Goal: Task Accomplishment & Management: Use online tool/utility

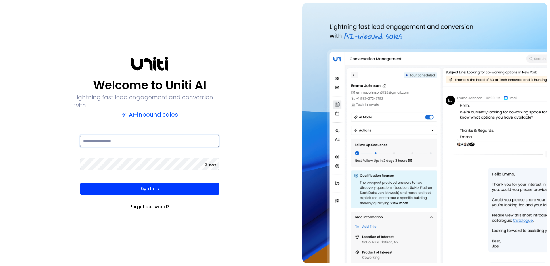
type input "**********"
click at [146, 183] on button "Sign In" at bounding box center [149, 188] width 139 height 13
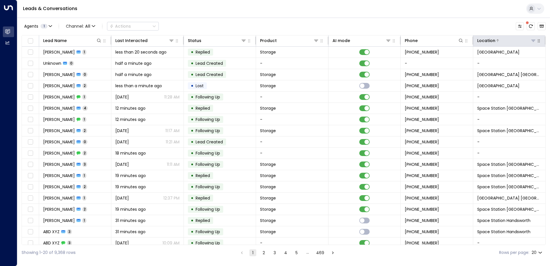
click at [531, 40] on icon at bounding box center [533, 41] width 4 height 2
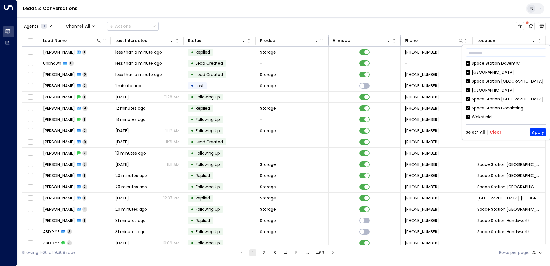
click at [498, 133] on button "Clear" at bounding box center [496, 132] width 12 height 5
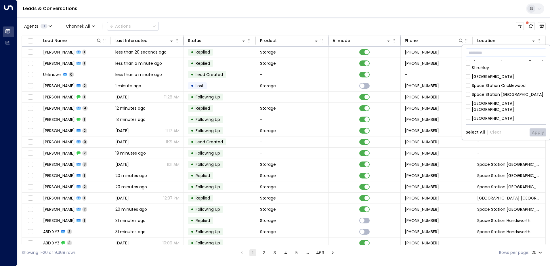
scroll to position [115, 0]
click at [510, 91] on div "Space Station [GEOGRAPHIC_DATA]" at bounding box center [508, 94] width 72 height 6
click at [540, 133] on button "Apply" at bounding box center [538, 132] width 17 height 8
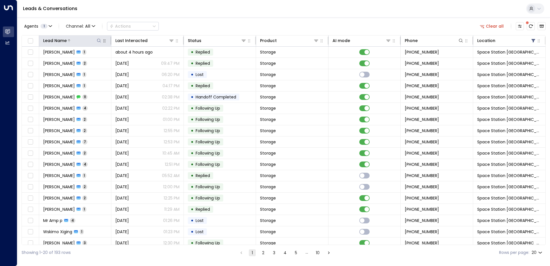
click at [98, 40] on icon at bounding box center [99, 40] width 5 height 5
type input "******"
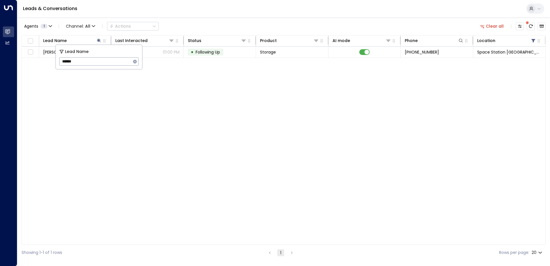
click at [261, 21] on div "Agents 1 Channel: All Actions Clear all" at bounding box center [284, 26] width 524 height 12
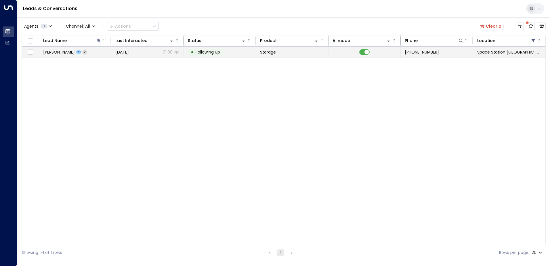
click at [55, 53] on span "[PERSON_NAME]" at bounding box center [59, 52] width 32 height 6
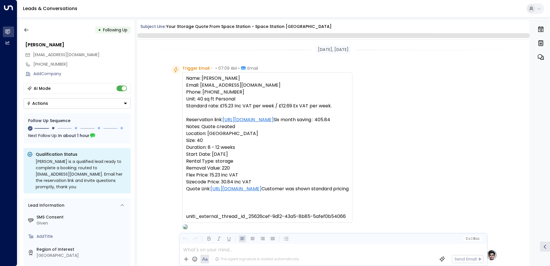
scroll to position [406, 0]
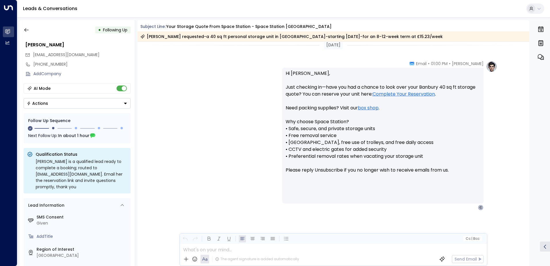
drag, startPoint x: 180, startPoint y: 92, endPoint x: 50, endPoint y: 6, distance: 156.1
click at [180, 92] on div "[PERSON_NAME] • 01:00 PM • Email Hi [PERSON_NAME], Just checking in—have you ha…" at bounding box center [333, 136] width 328 height 150
click at [27, 29] on icon "button" at bounding box center [27, 30] width 6 height 6
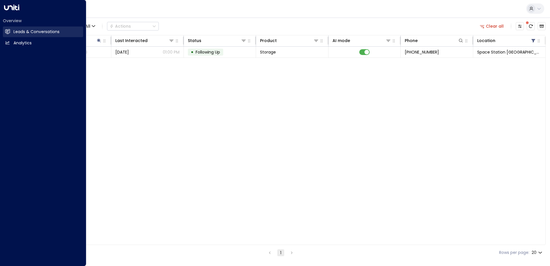
click at [34, 31] on h2 "Leads & Conversations" at bounding box center [37, 32] width 46 height 6
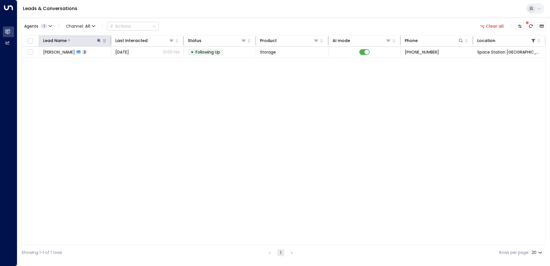
click at [99, 43] on icon at bounding box center [99, 40] width 5 height 5
click at [134, 61] on icon "button" at bounding box center [135, 62] width 4 height 4
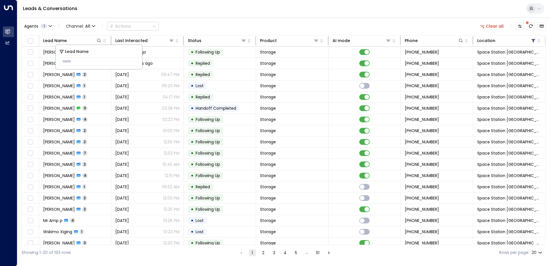
click at [134, 12] on div "Leads & Conversations" at bounding box center [283, 9] width 533 height 18
